Goal: Find specific fact: Find specific fact

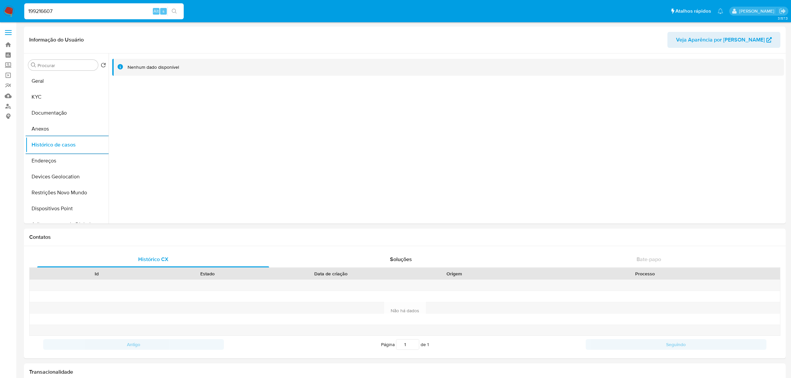
select select "10"
click at [5, 11] on img at bounding box center [8, 11] width 11 height 11
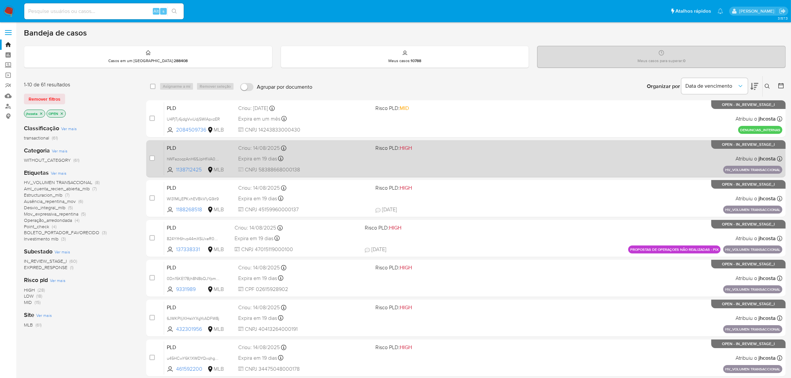
click at [226, 168] on div "PLD hWFazoqzAnH6SJpHfiVA0pP3 1138712425 MLB Risco PLD: HIGH Criou: [DATE] Criou…" at bounding box center [473, 159] width 618 height 34
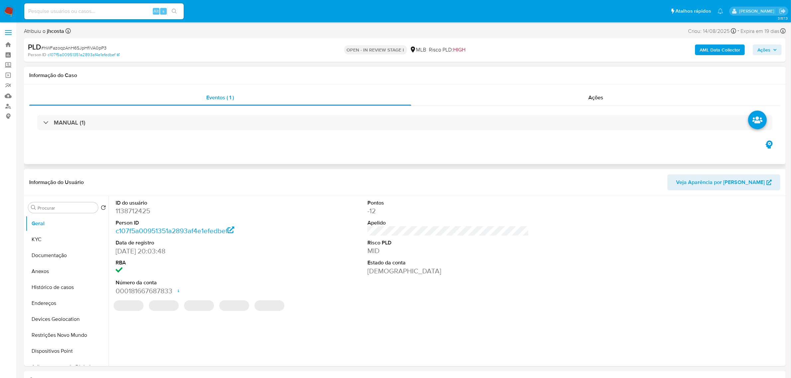
select select "10"
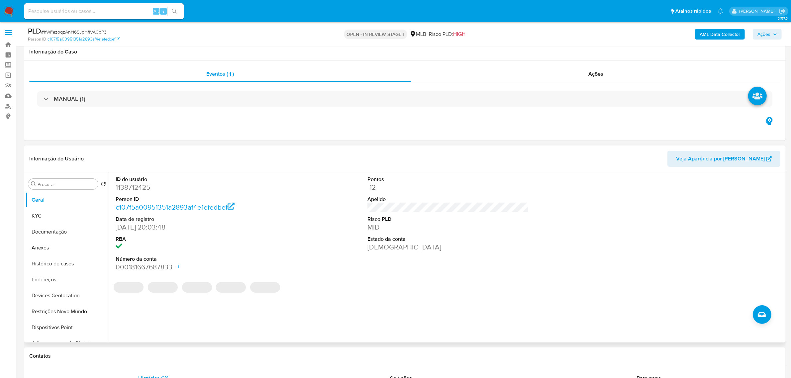
scroll to position [42, 0]
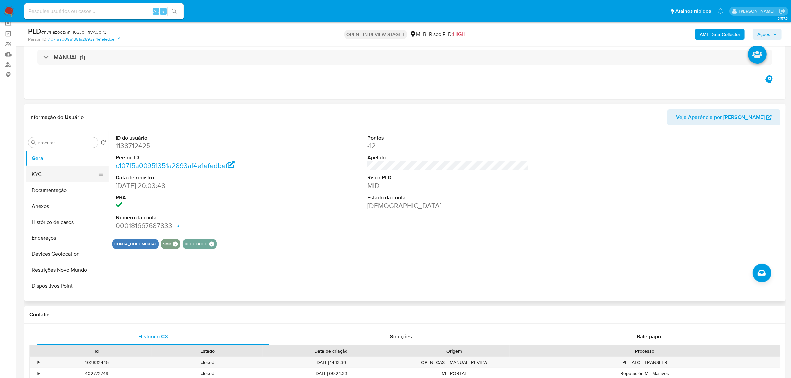
click at [55, 169] on button "KYC" at bounding box center [65, 174] width 78 height 16
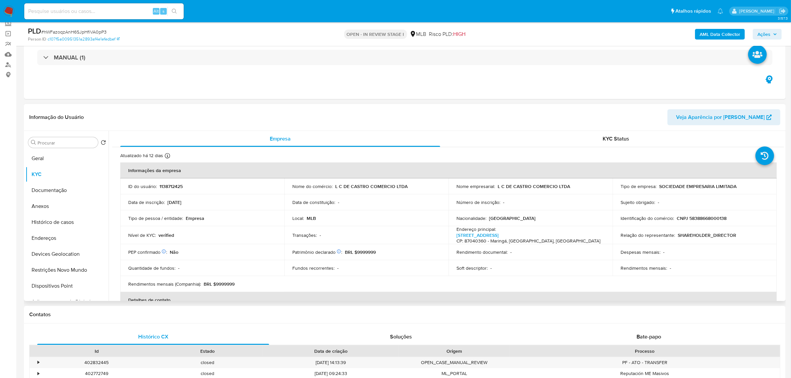
click at [695, 218] on p "CNPJ 58388668000138" at bounding box center [701, 218] width 50 height 6
copy p "58388668000138"
